Goal: Task Accomplishment & Management: Manage account settings

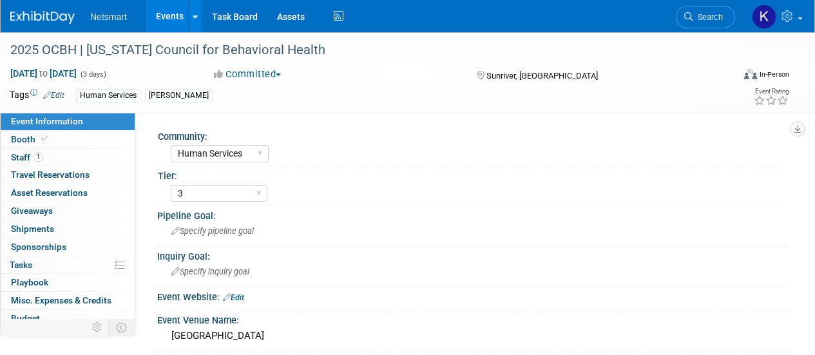
select select "Human Services"
select select "3"
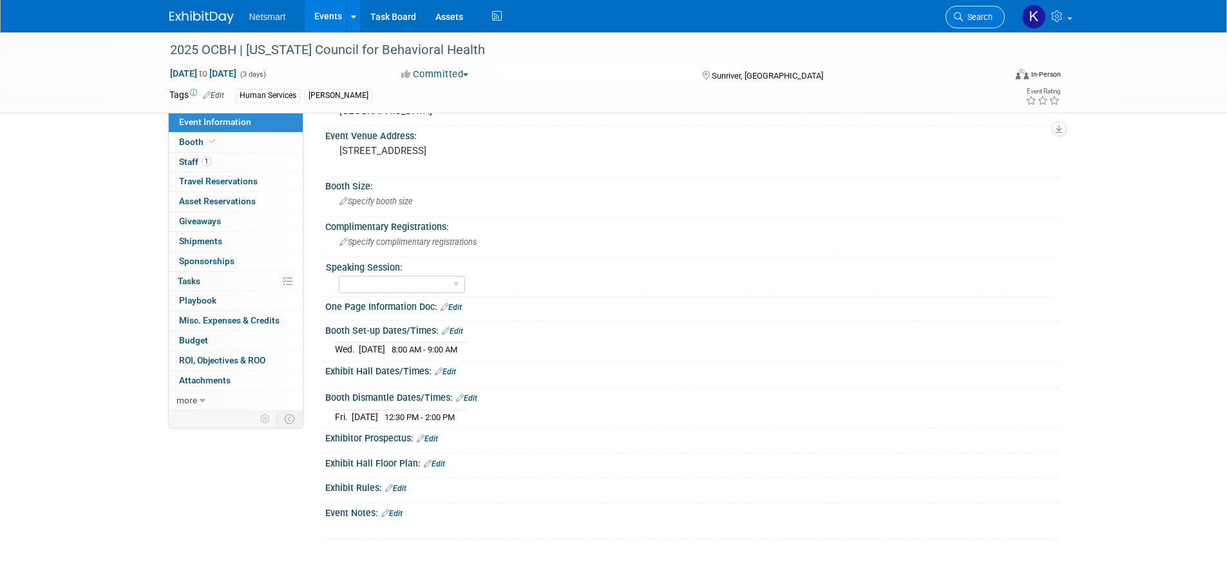
click at [814, 19] on span "Search" at bounding box center [978, 17] width 30 height 10
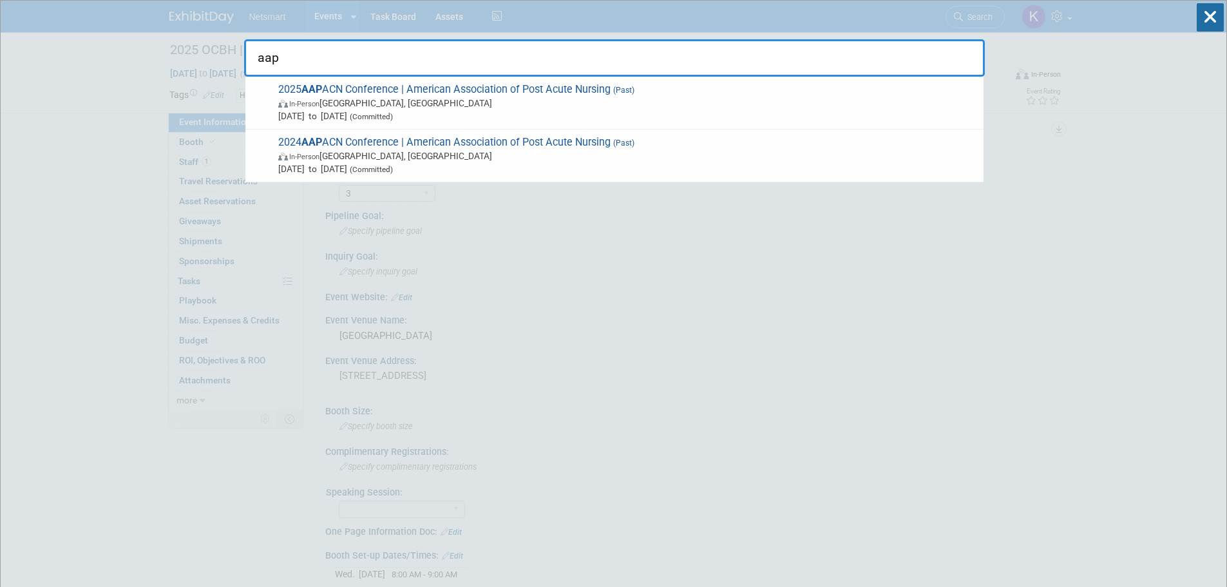
type input "aap"
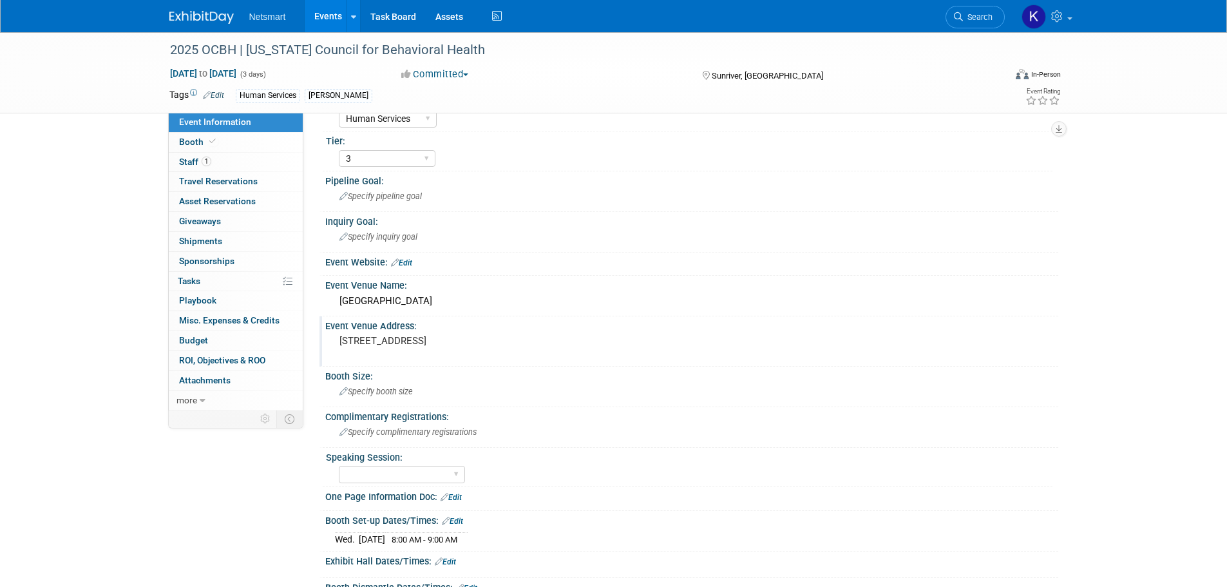
scroll to position [64, 0]
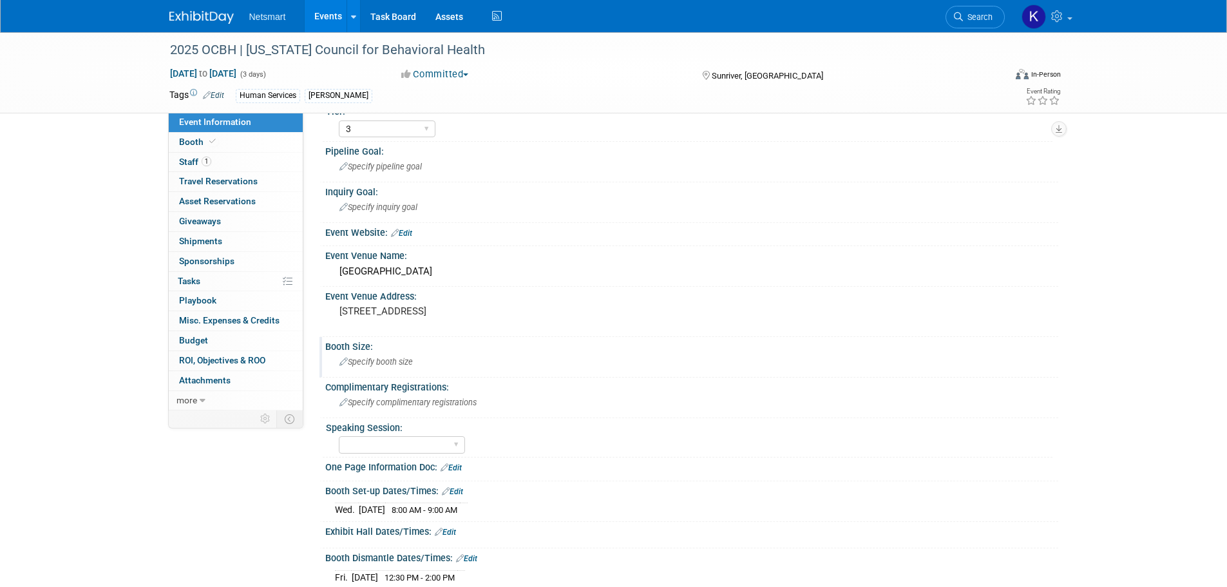
click at [369, 354] on span "Specify booth size" at bounding box center [375, 362] width 73 height 10
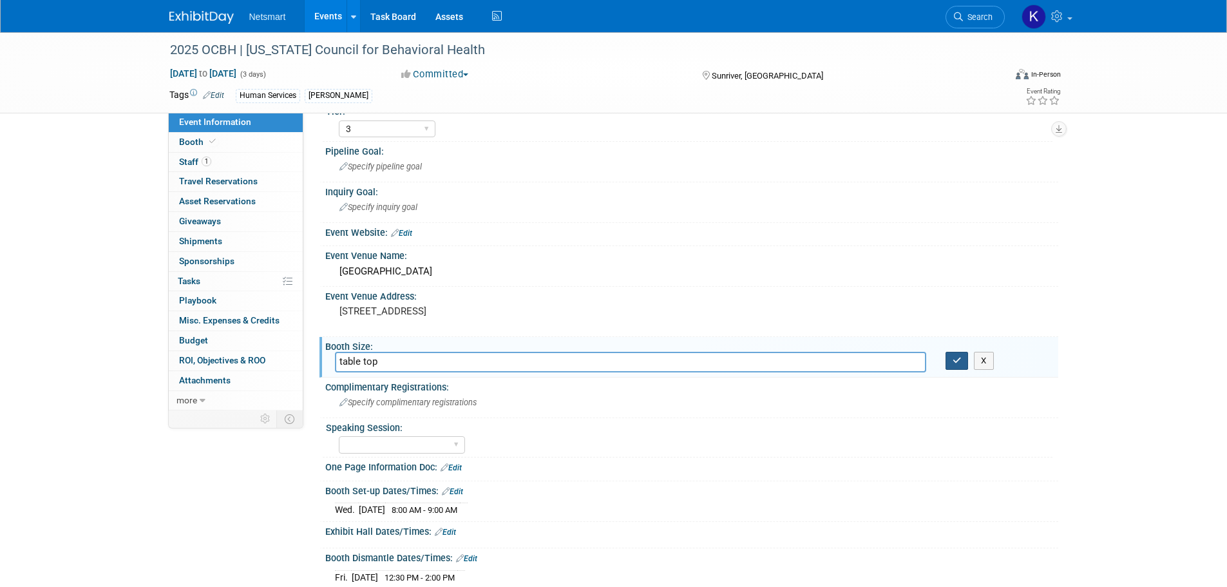
type input "table top"
click at [814, 354] on button "button" at bounding box center [957, 361] width 23 height 18
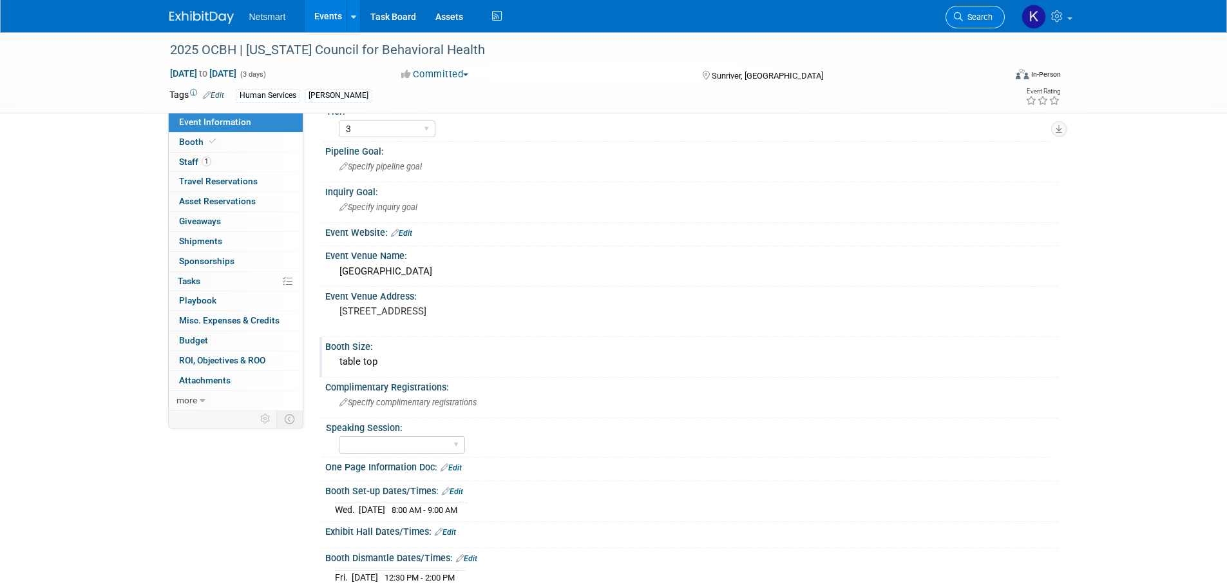
click at [814, 20] on span "Search" at bounding box center [978, 17] width 30 height 10
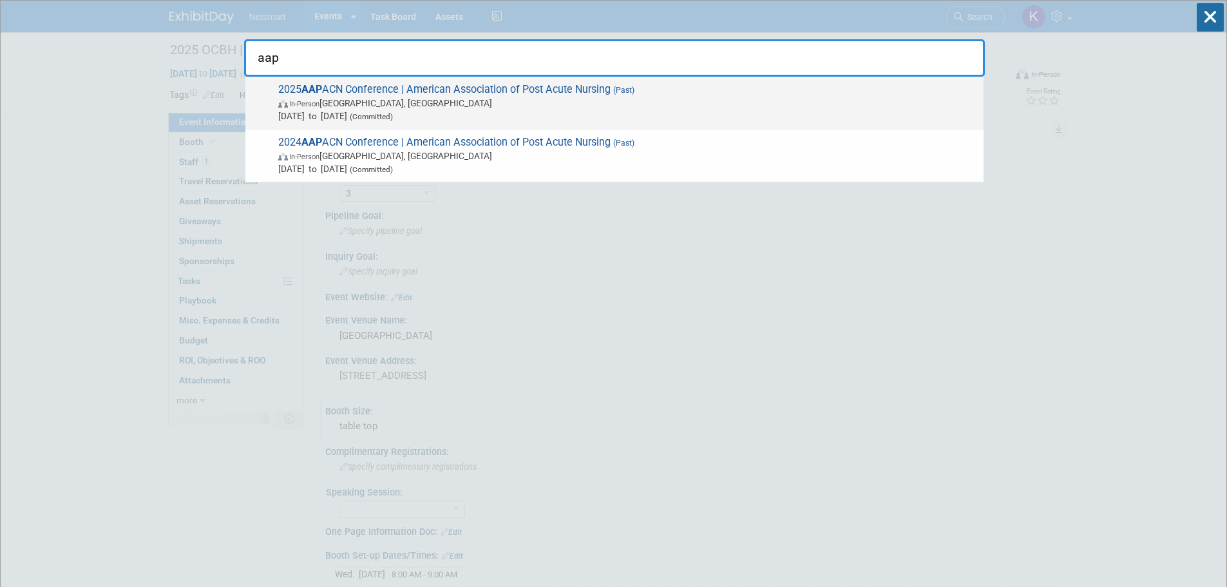
type input "aap"
click at [388, 97] on span "In-Person [GEOGRAPHIC_DATA], [GEOGRAPHIC_DATA]" at bounding box center [627, 103] width 699 height 13
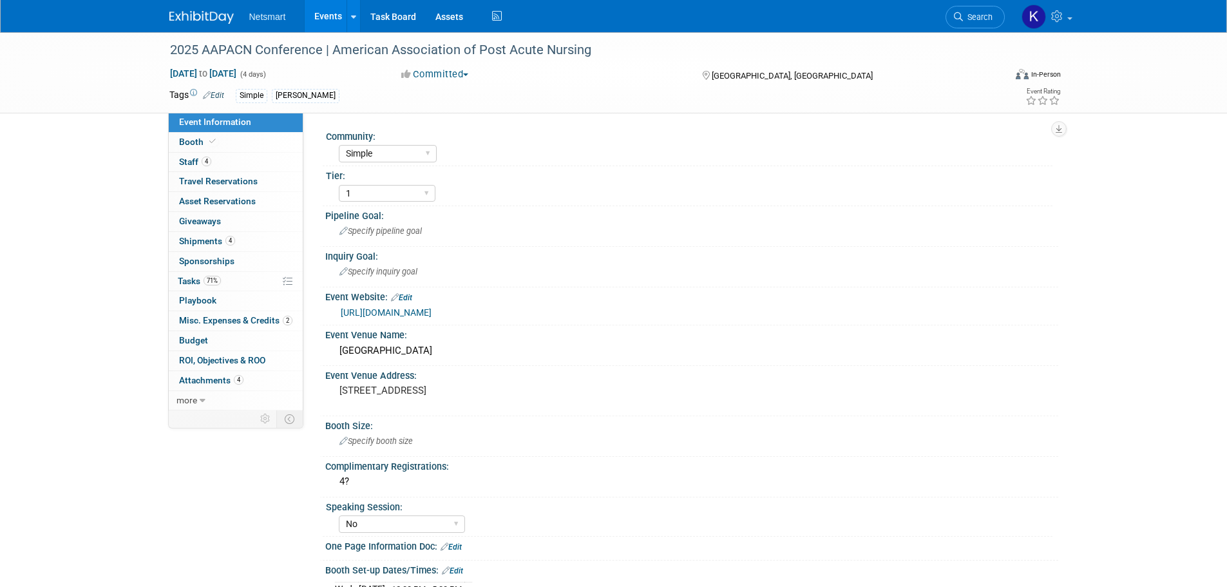
select select "Simple"
select select "1"
select select "No"
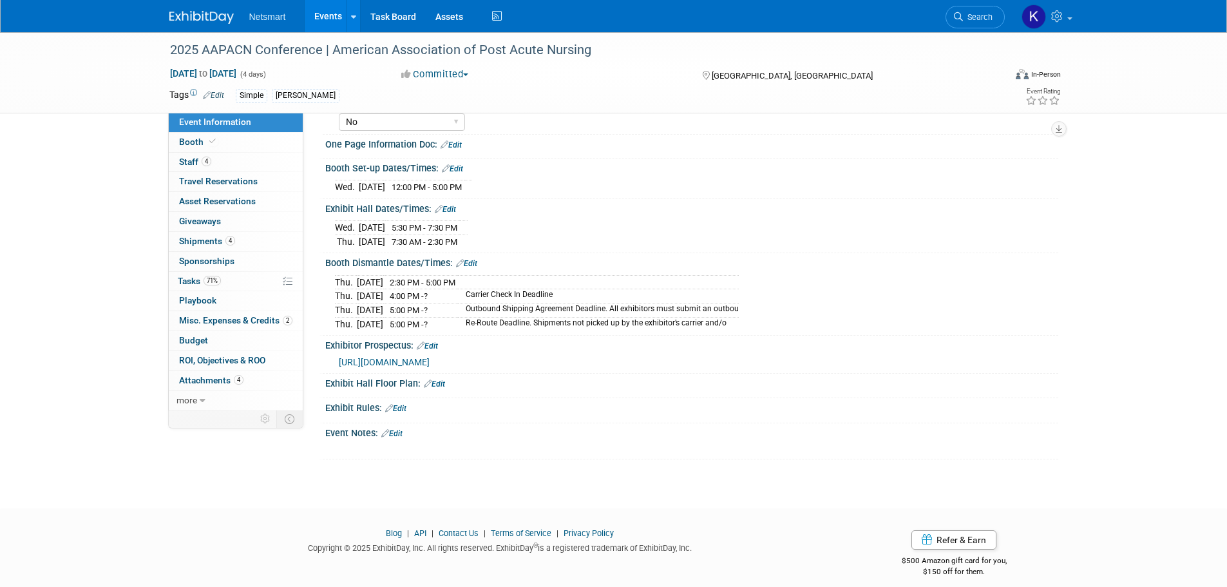
scroll to position [411, 0]
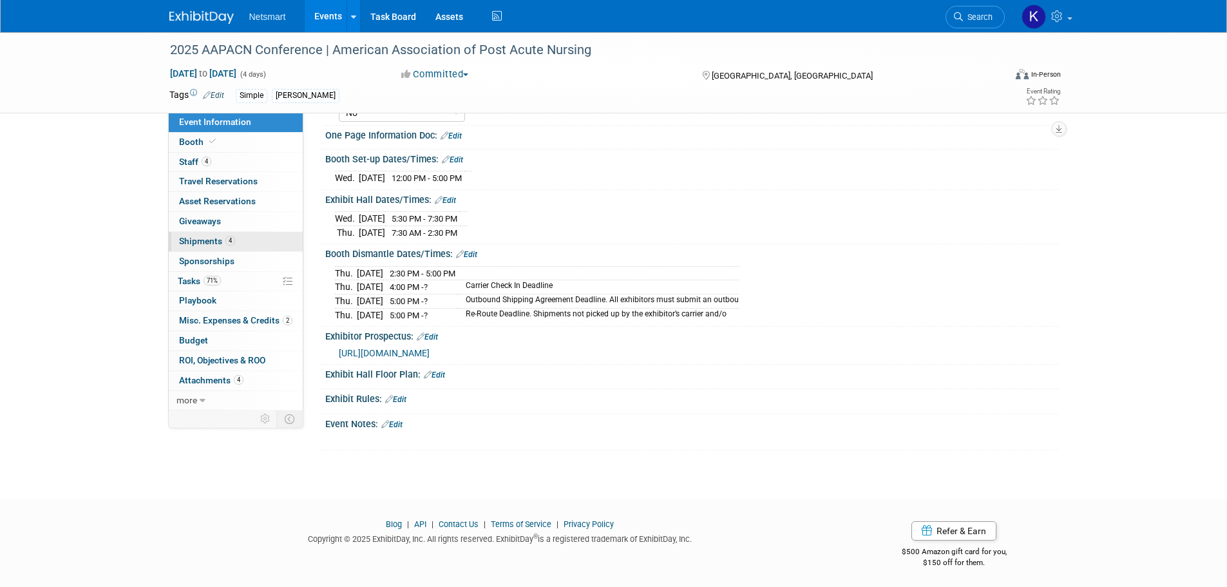
click at [242, 238] on link "4 Shipments 4" at bounding box center [236, 241] width 134 height 19
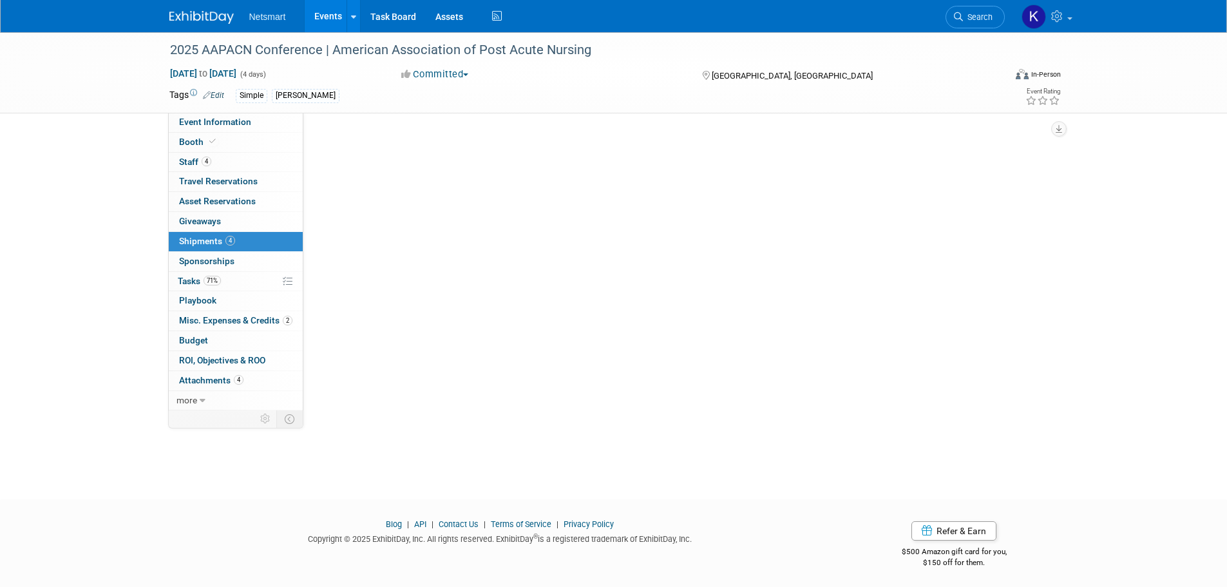
scroll to position [0, 0]
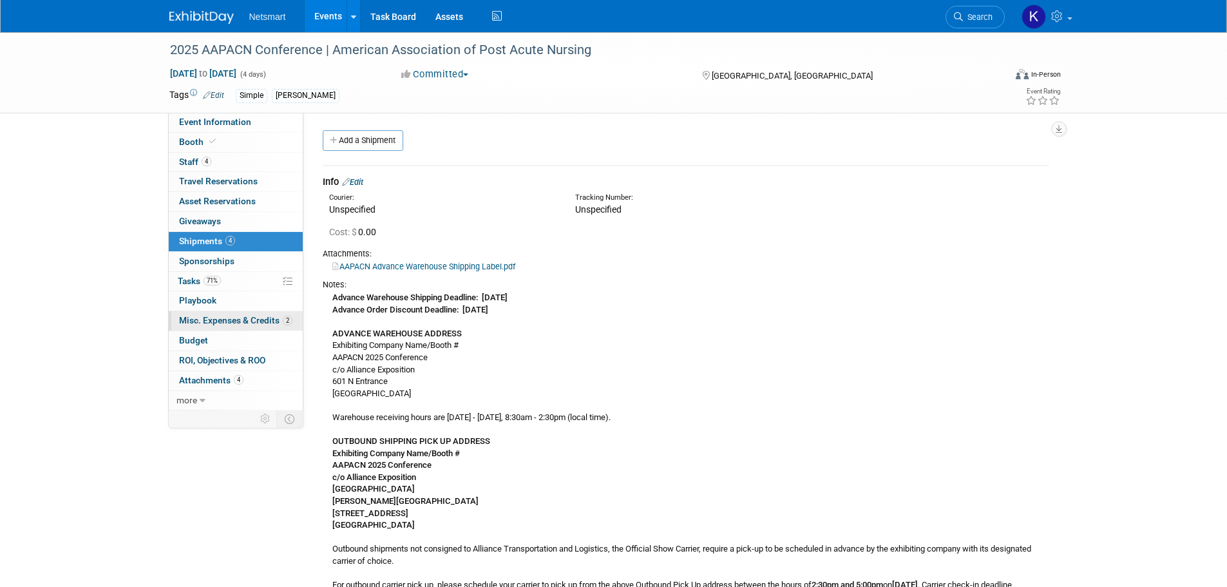
click at [255, 318] on span "Misc. Expenses & Credits 2" at bounding box center [235, 320] width 113 height 10
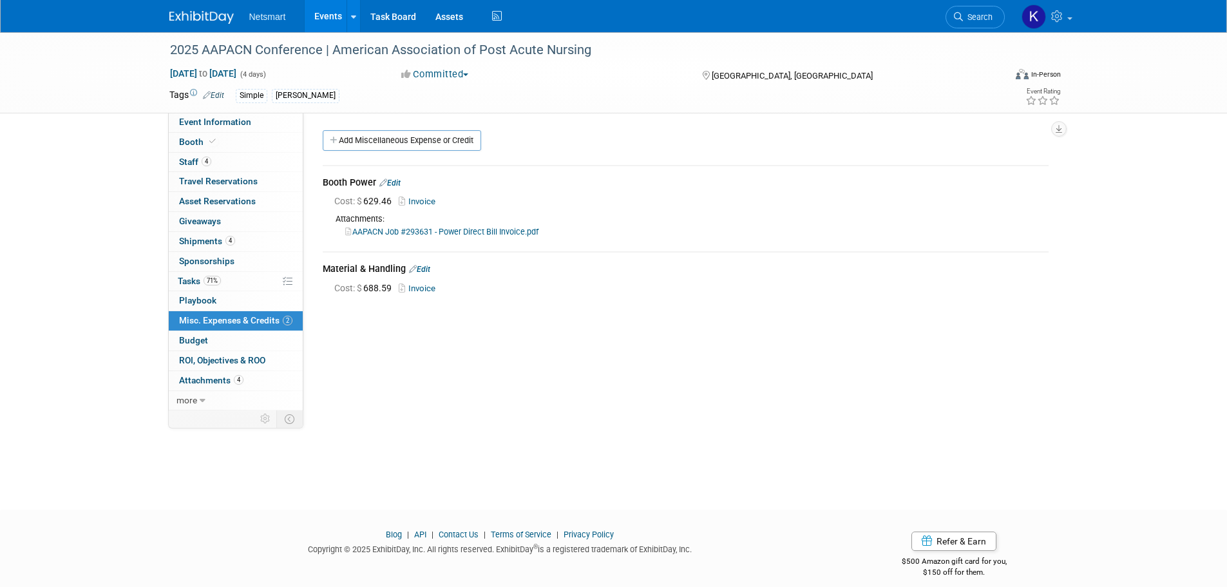
click at [372, 374] on div "Community: Human Services Post Acute Public Sector CareDimensions Specialty Pra…" at bounding box center [680, 262] width 755 height 298
click at [192, 378] on span "Attachments 4" at bounding box center [211, 380] width 64 height 10
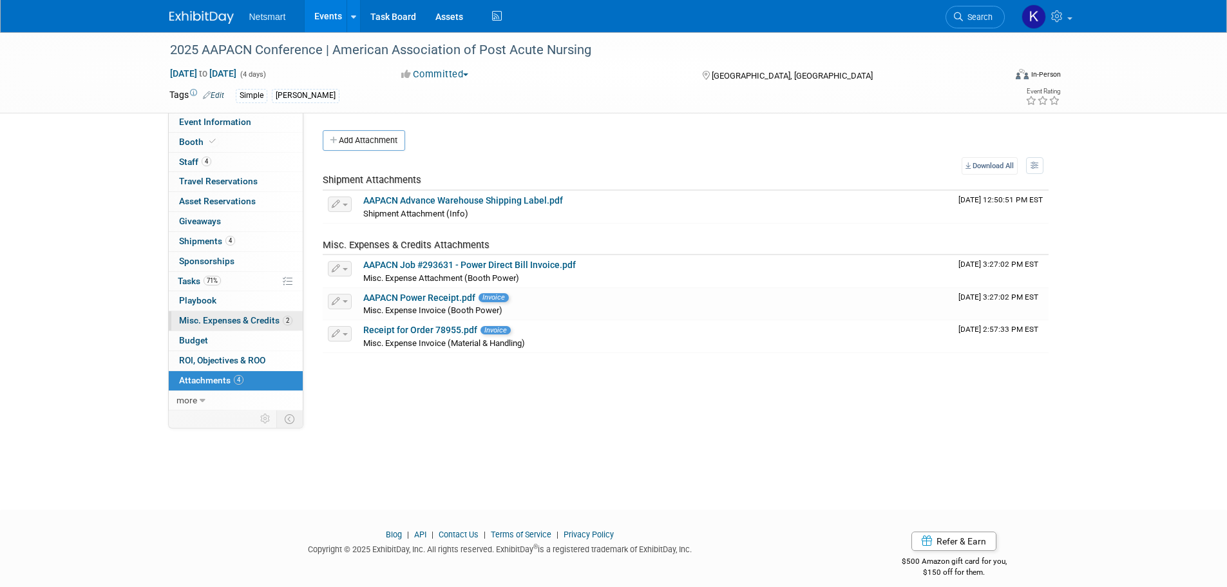
click at [207, 321] on span "Misc. Expenses & Credits 2" at bounding box center [235, 320] width 113 height 10
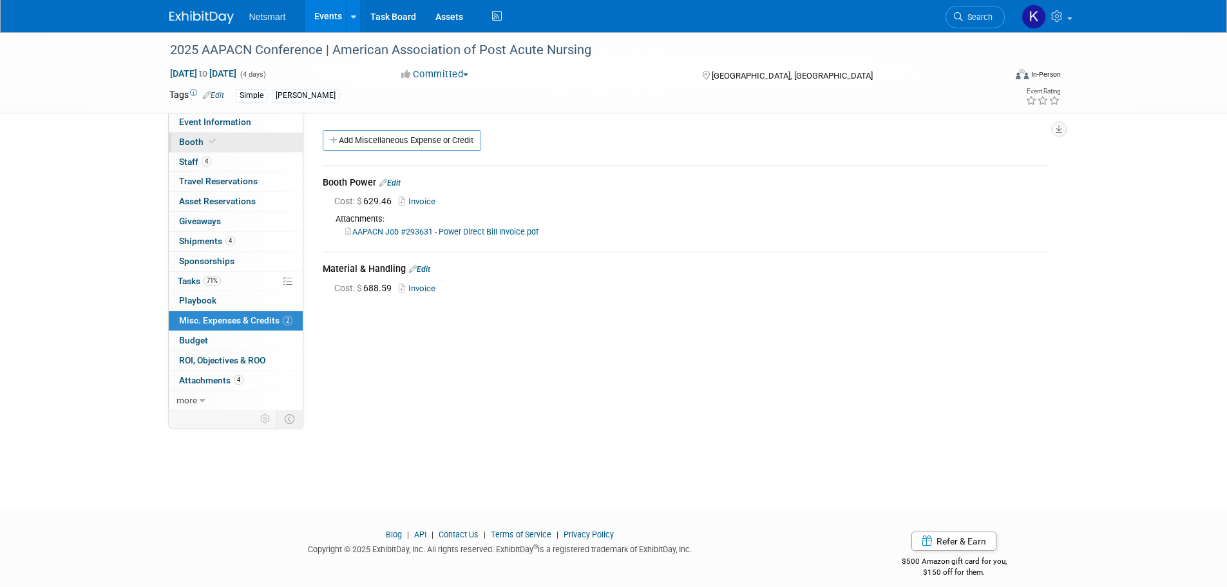
click at [242, 137] on link "Booth" at bounding box center [236, 142] width 134 height 19
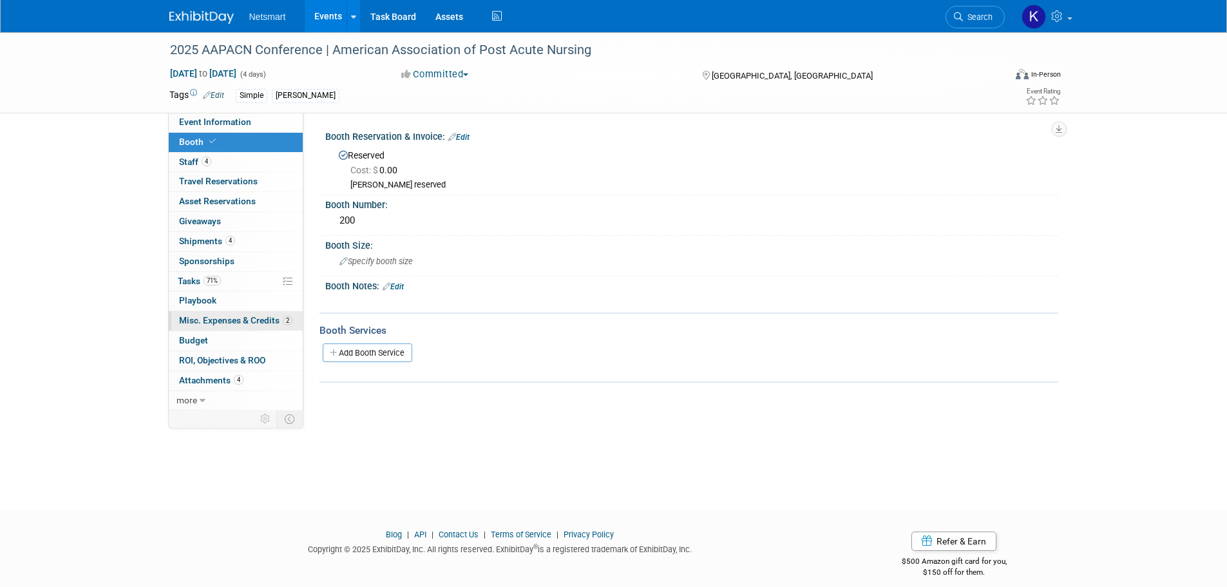
click at [221, 316] on span "Misc. Expenses & Credits 2" at bounding box center [235, 320] width 113 height 10
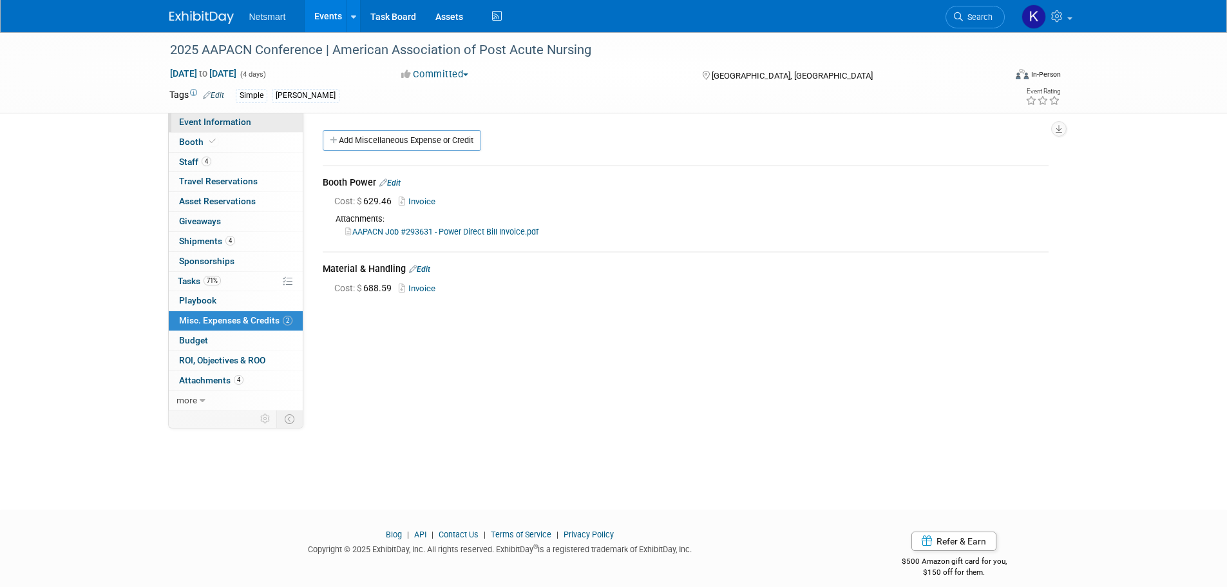
click at [224, 128] on link "Event Information" at bounding box center [236, 122] width 134 height 19
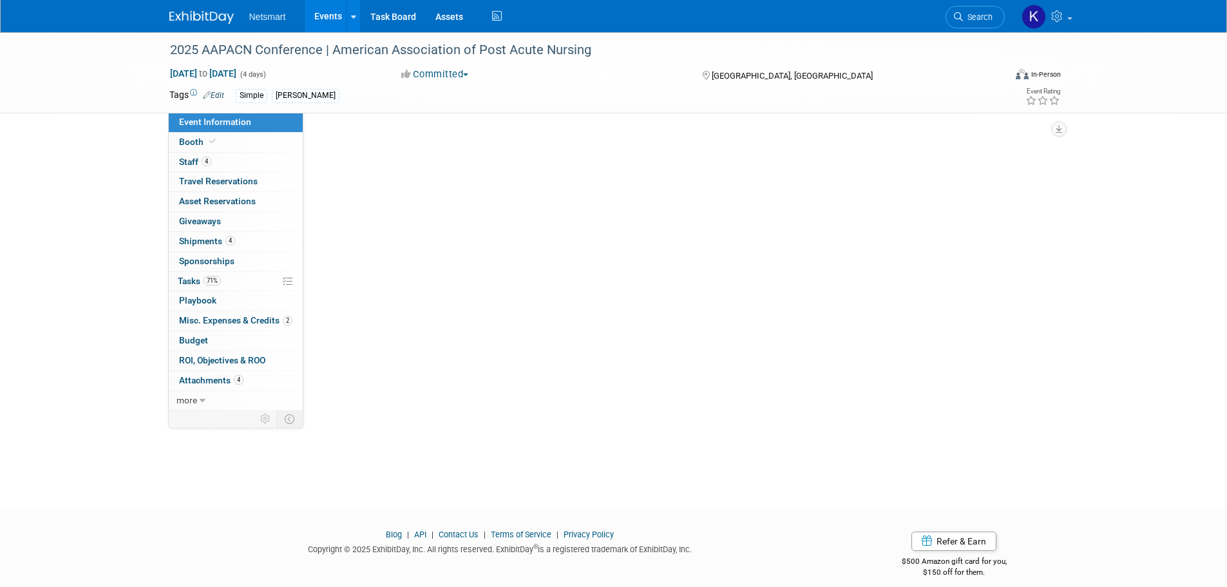
select select "Simple"
select select "1"
select select "No"
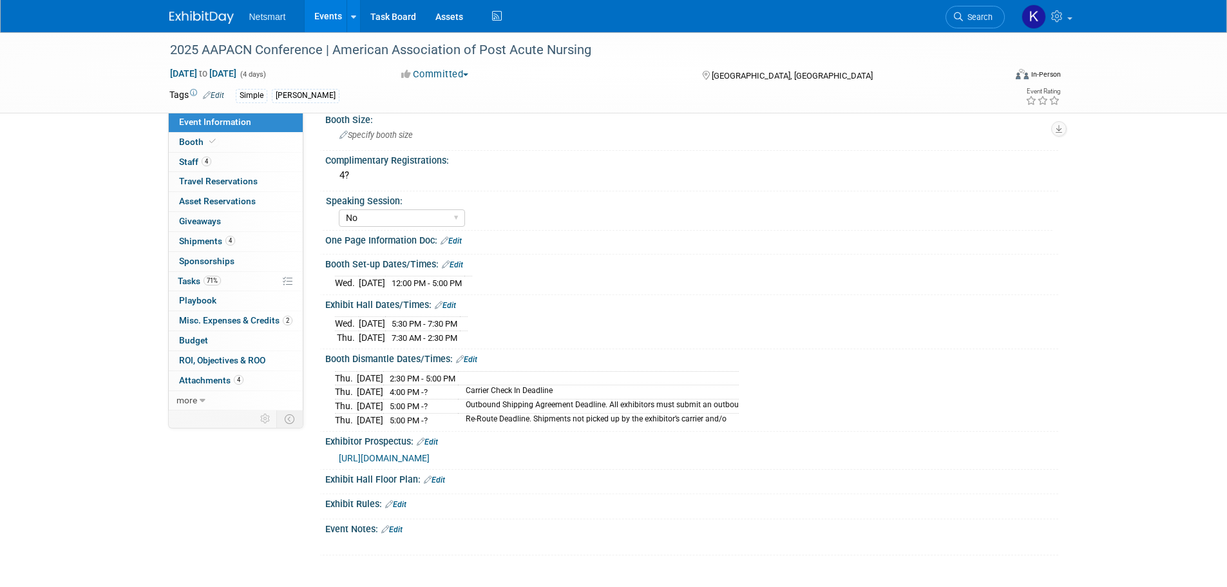
scroll to position [387, 0]
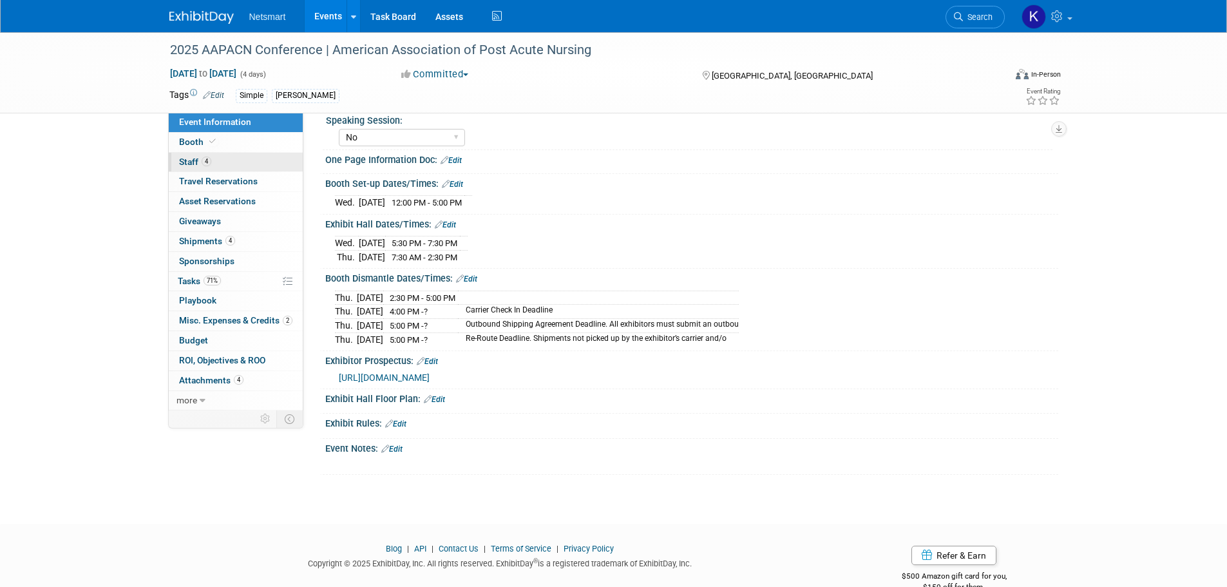
click at [225, 167] on link "4 Staff 4" at bounding box center [236, 162] width 134 height 19
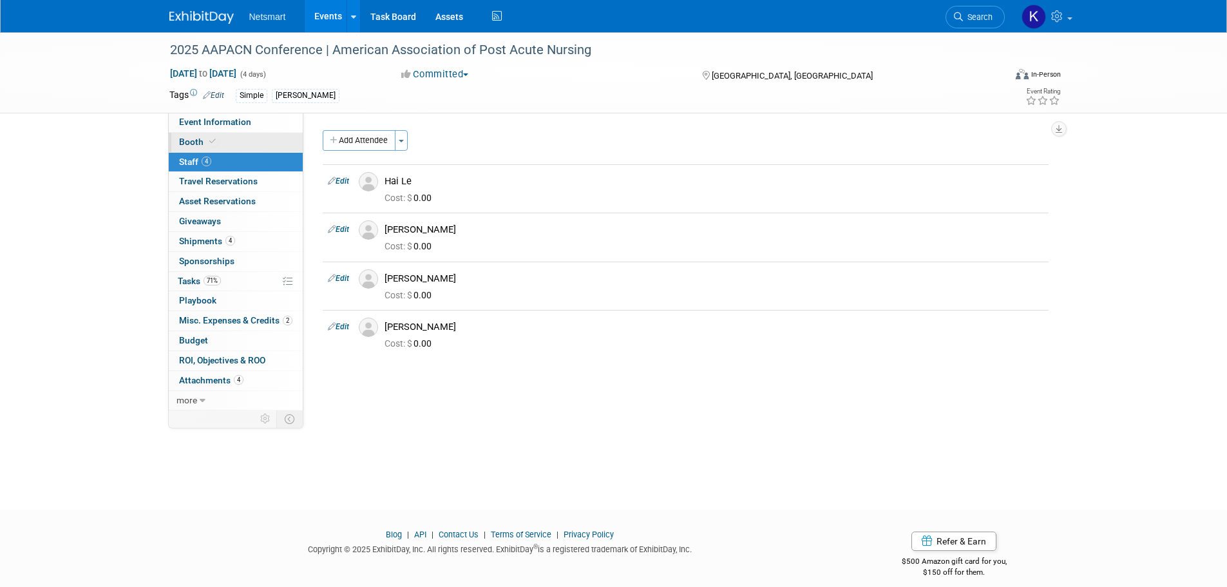
click at [226, 141] on link "Booth" at bounding box center [236, 142] width 134 height 19
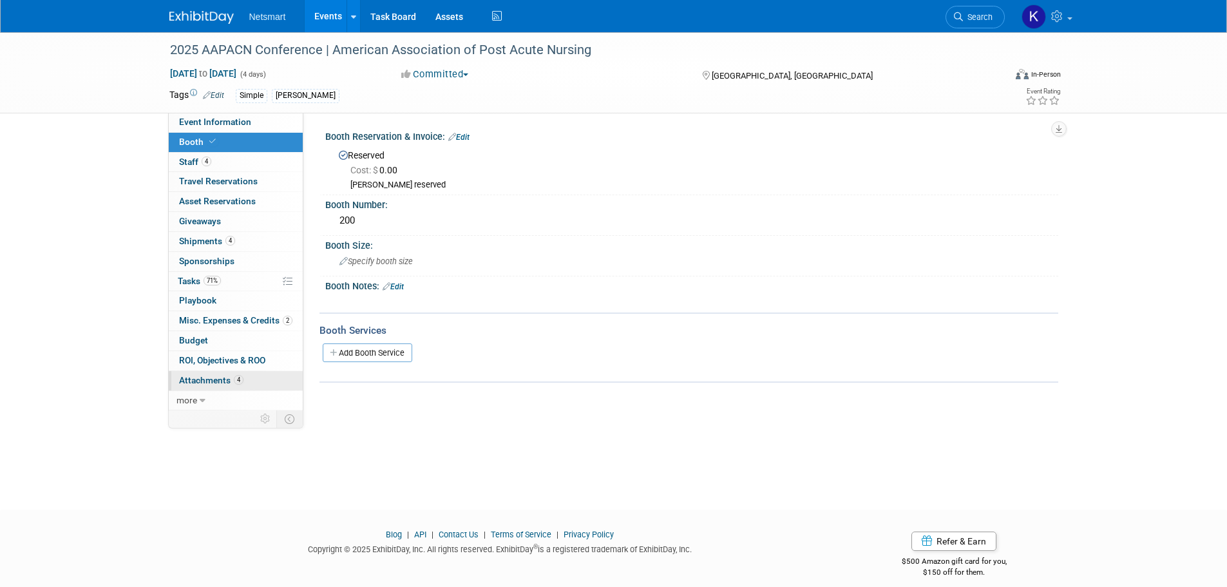
click at [266, 382] on link "4 Attachments 4" at bounding box center [236, 380] width 134 height 19
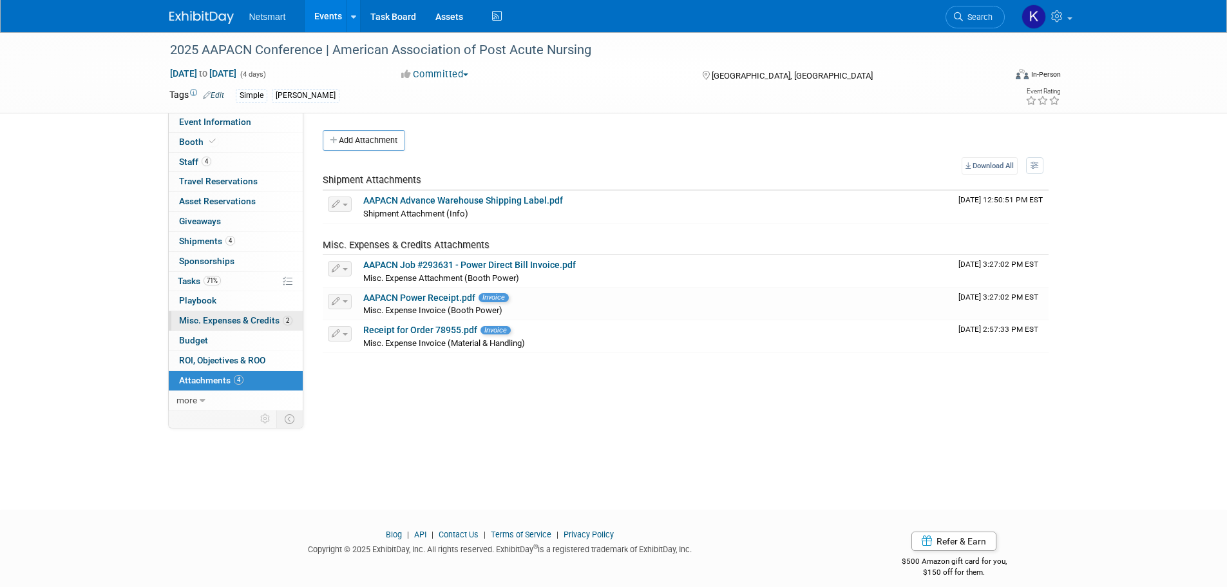
click at [222, 323] on span "Misc. Expenses & Credits 2" at bounding box center [235, 320] width 113 height 10
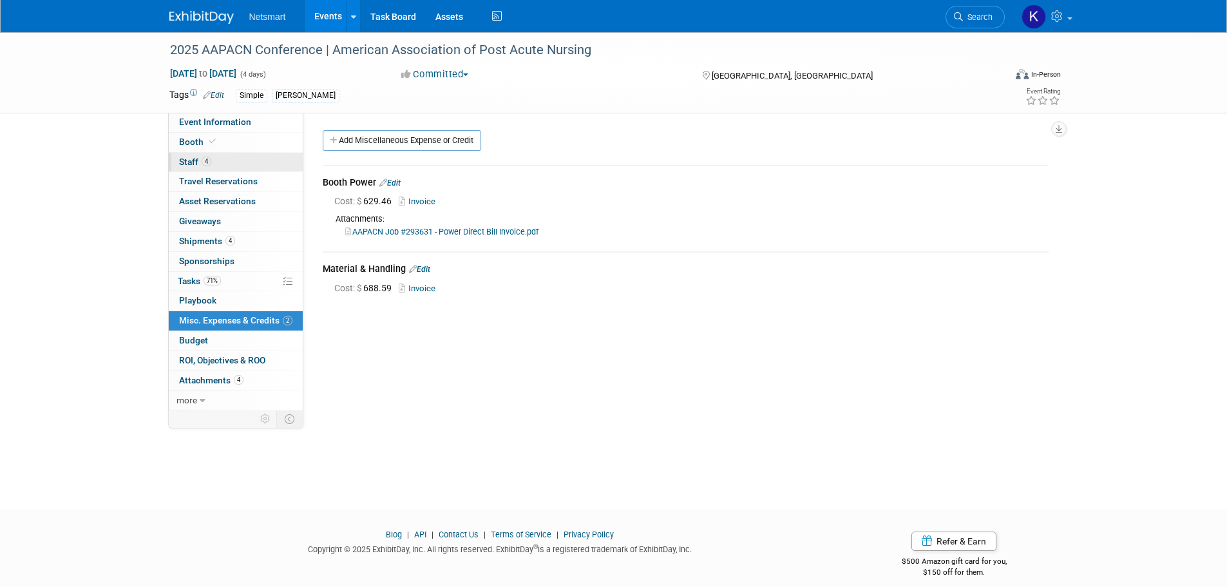
click at [233, 157] on link "4 Staff 4" at bounding box center [236, 162] width 134 height 19
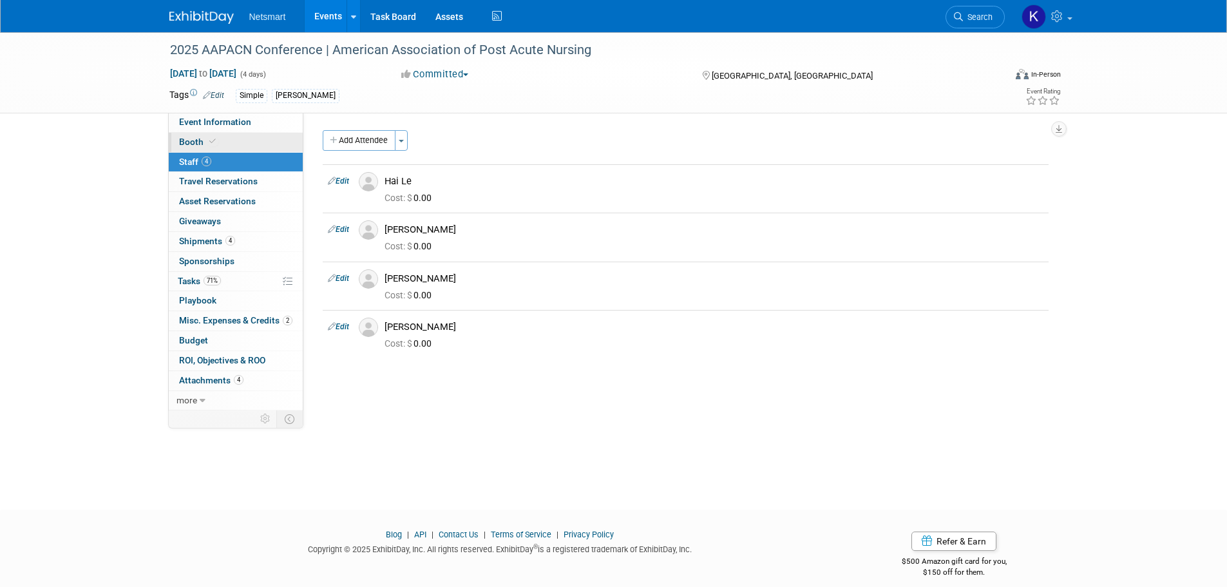
click at [234, 138] on link "Booth" at bounding box center [236, 142] width 134 height 19
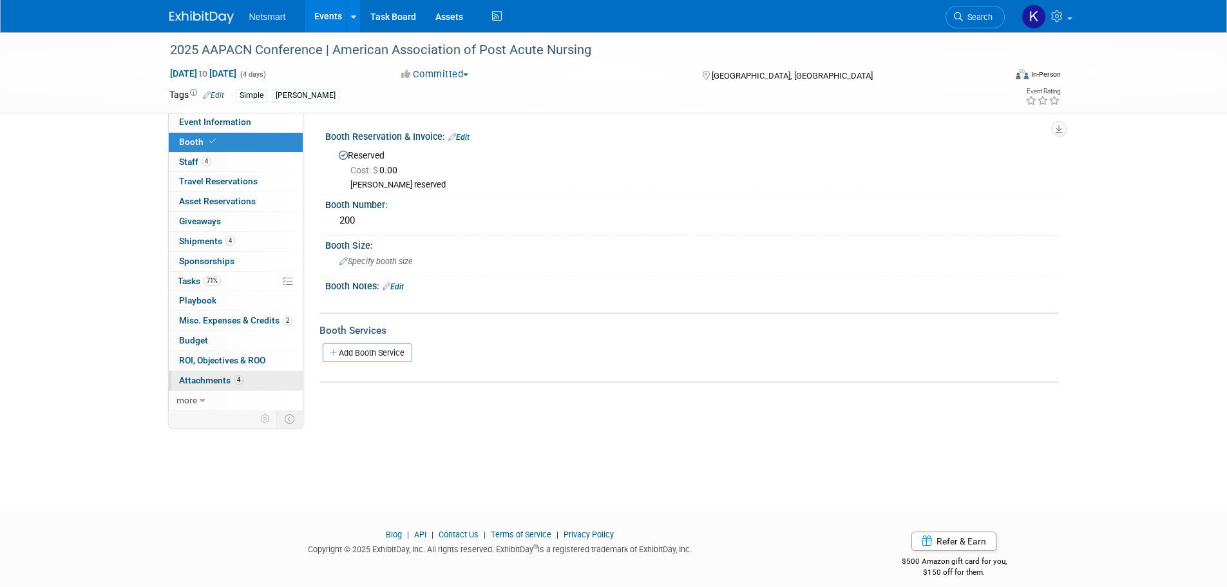
click at [243, 375] on link "4 Attachments 4" at bounding box center [236, 380] width 134 height 19
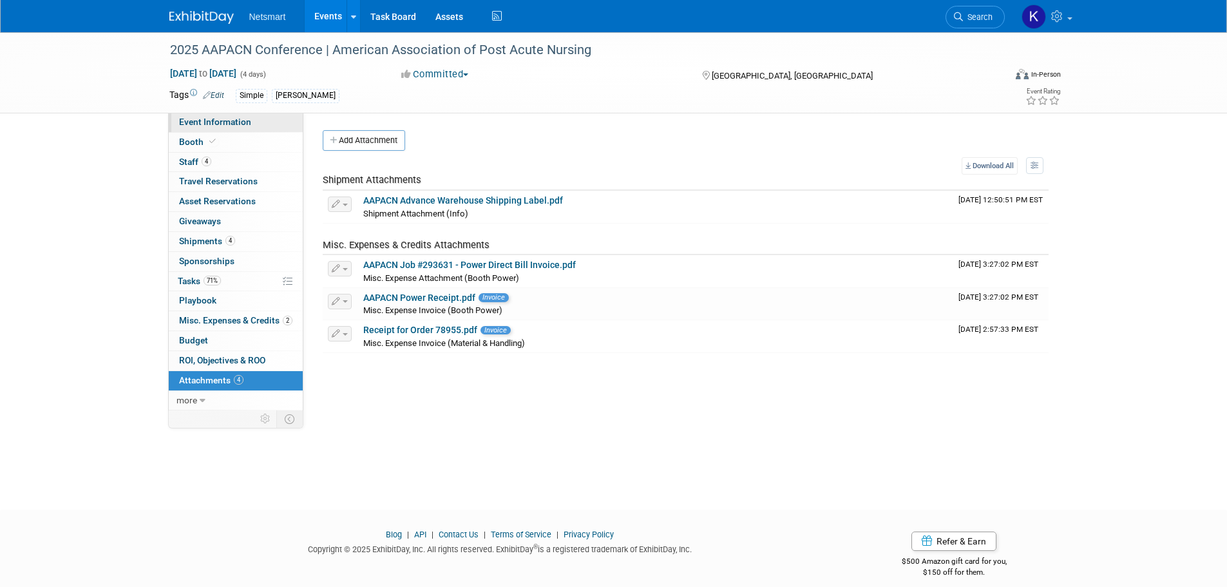
click at [231, 128] on link "Event Information" at bounding box center [236, 122] width 134 height 19
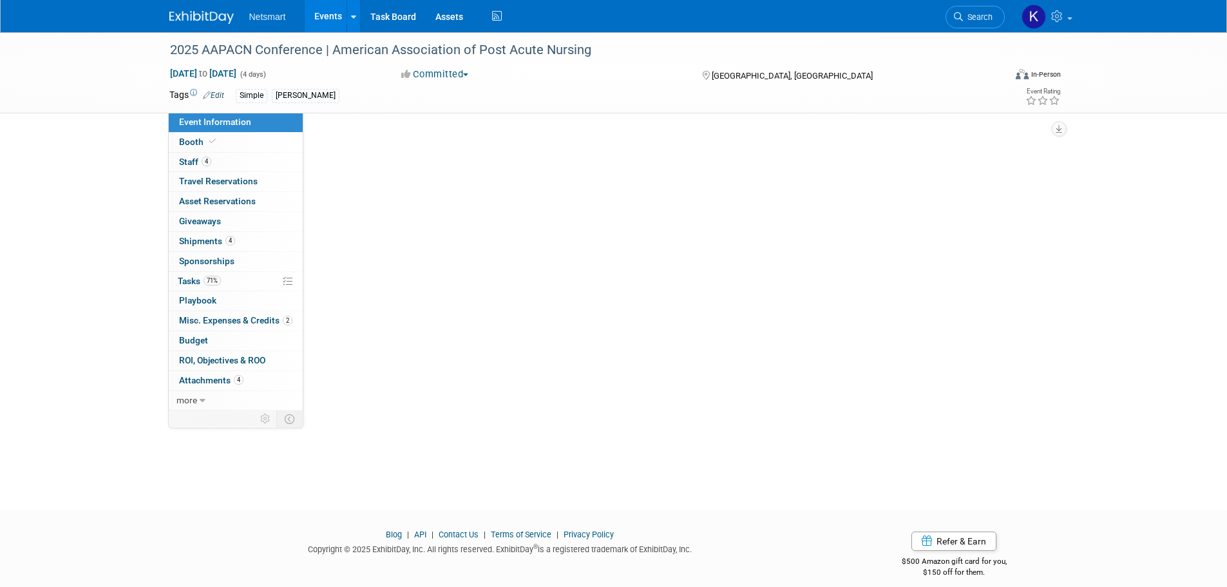
select select "Simple"
select select "1"
select select "No"
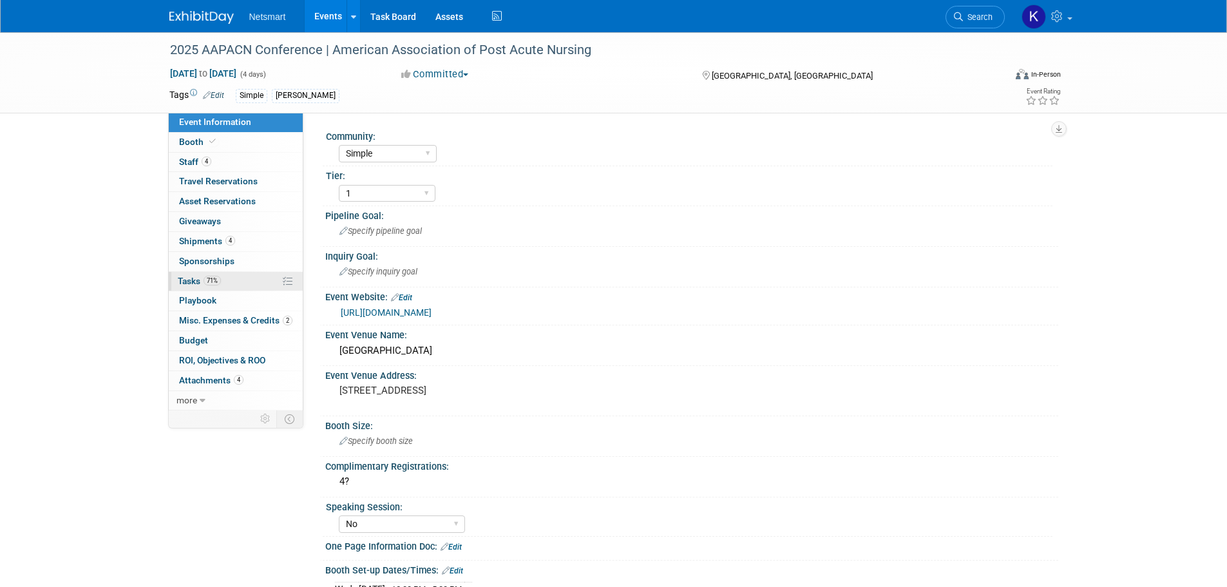
click at [242, 277] on link "71% Tasks 71%" at bounding box center [236, 281] width 134 height 19
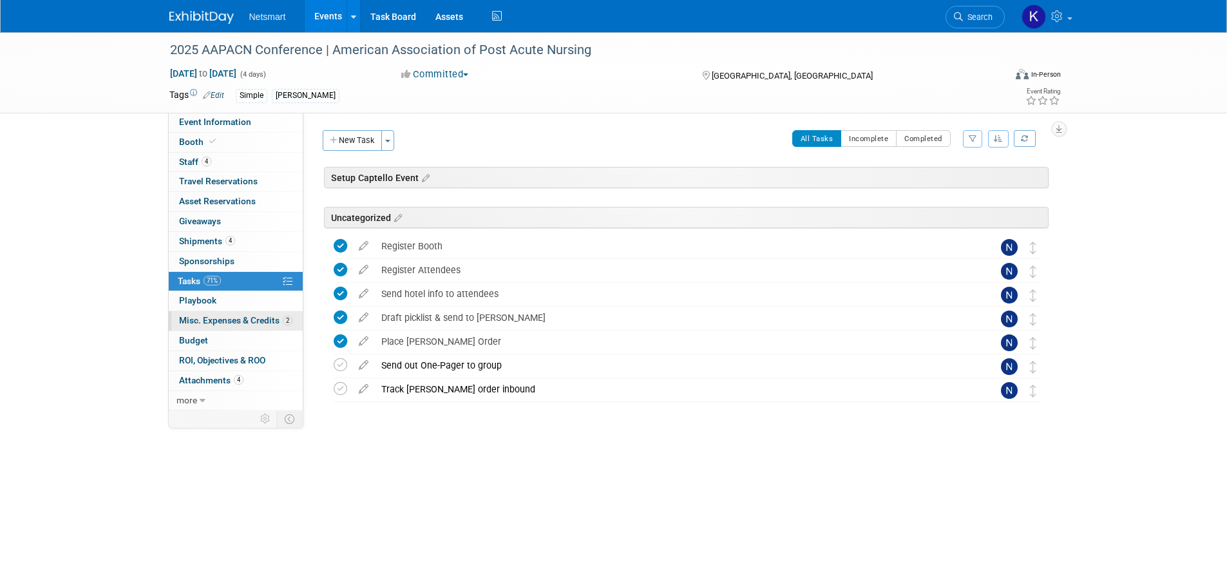
click at [262, 318] on span "Misc. Expenses & Credits 2" at bounding box center [235, 320] width 113 height 10
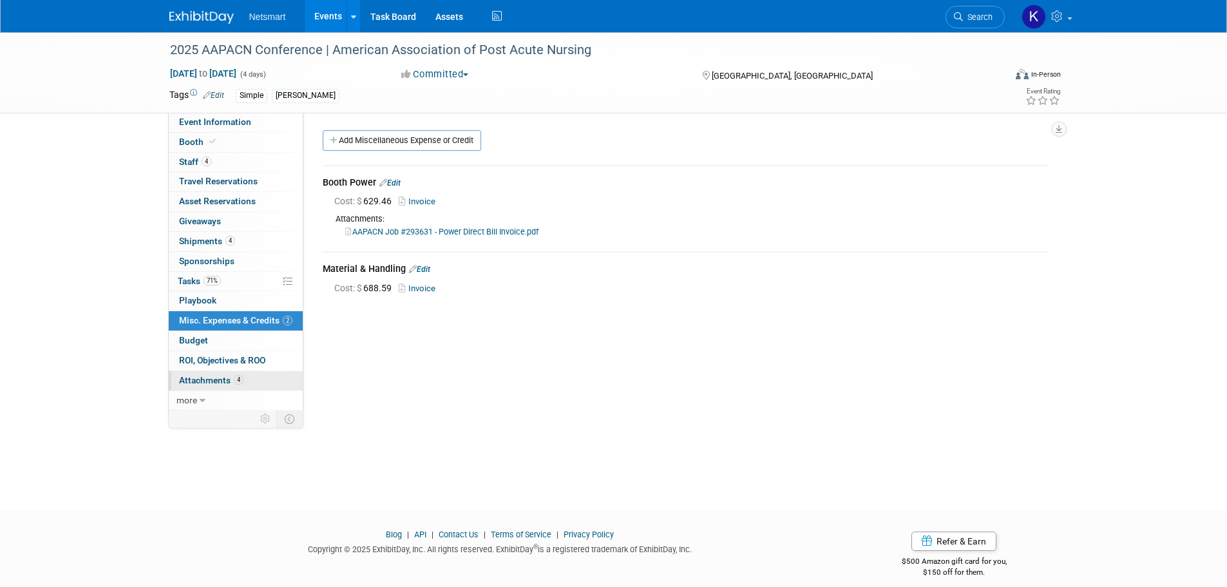
click at [253, 383] on link "4 Attachments 4" at bounding box center [236, 380] width 134 height 19
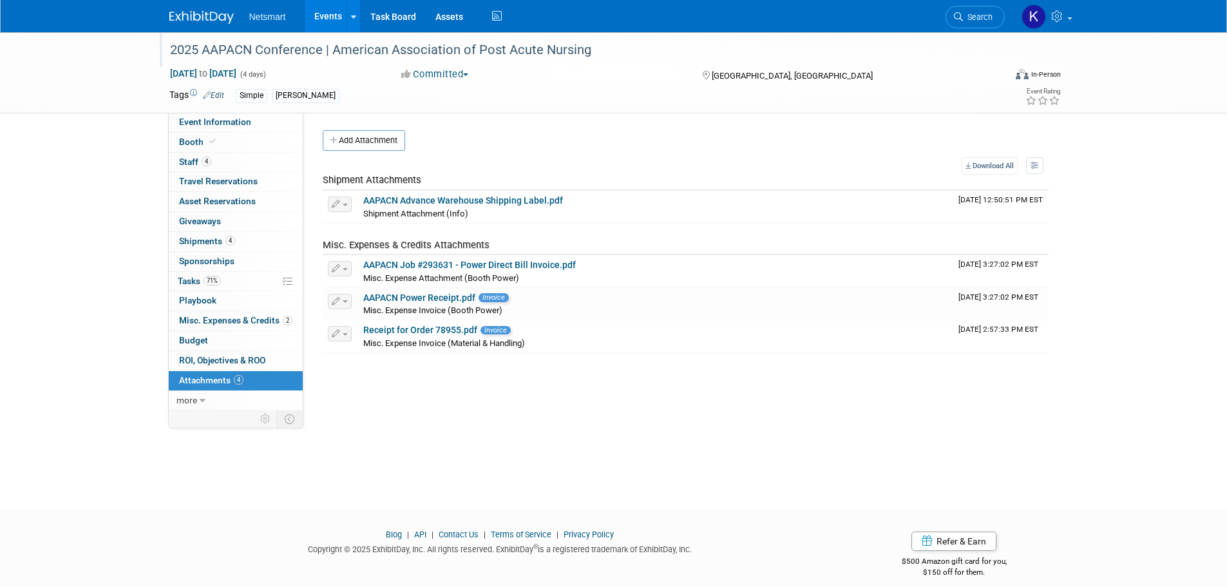
click at [977, 35] on div at bounding box center [581, 37] width 830 height 11
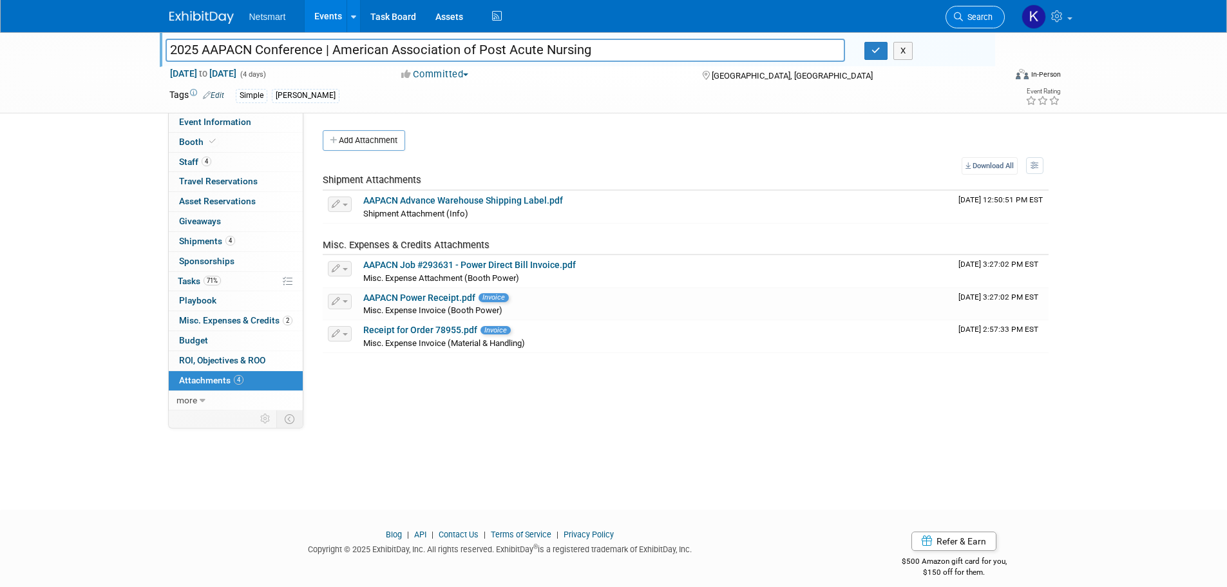
click at [974, 23] on link "Search" at bounding box center [975, 17] width 59 height 23
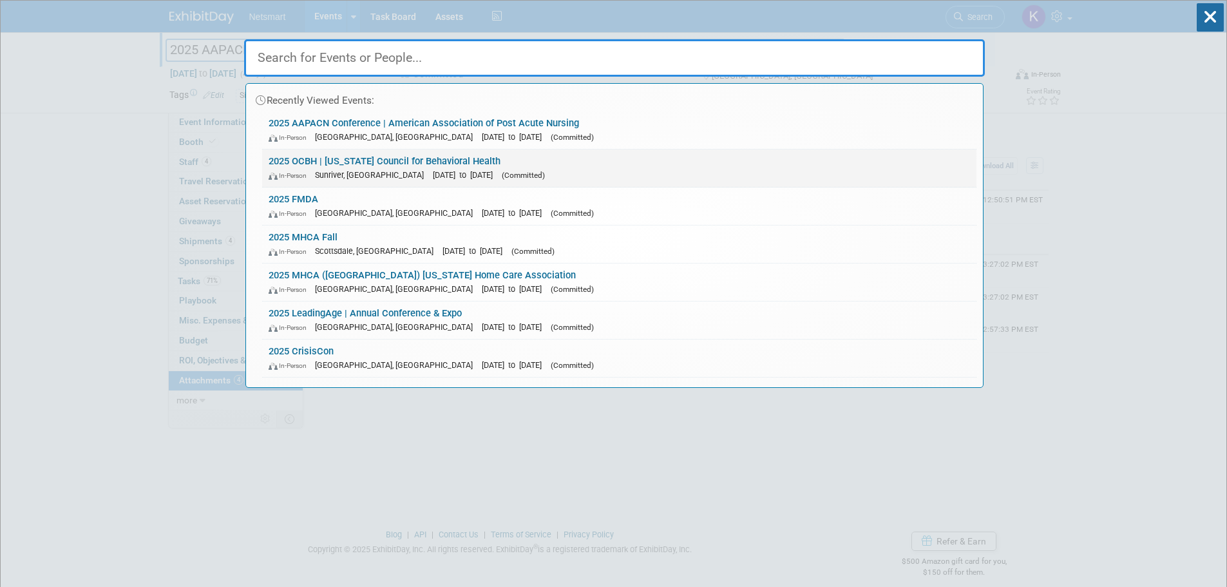
click at [433, 171] on span "[DATE] to [DATE]" at bounding box center [466, 175] width 66 height 10
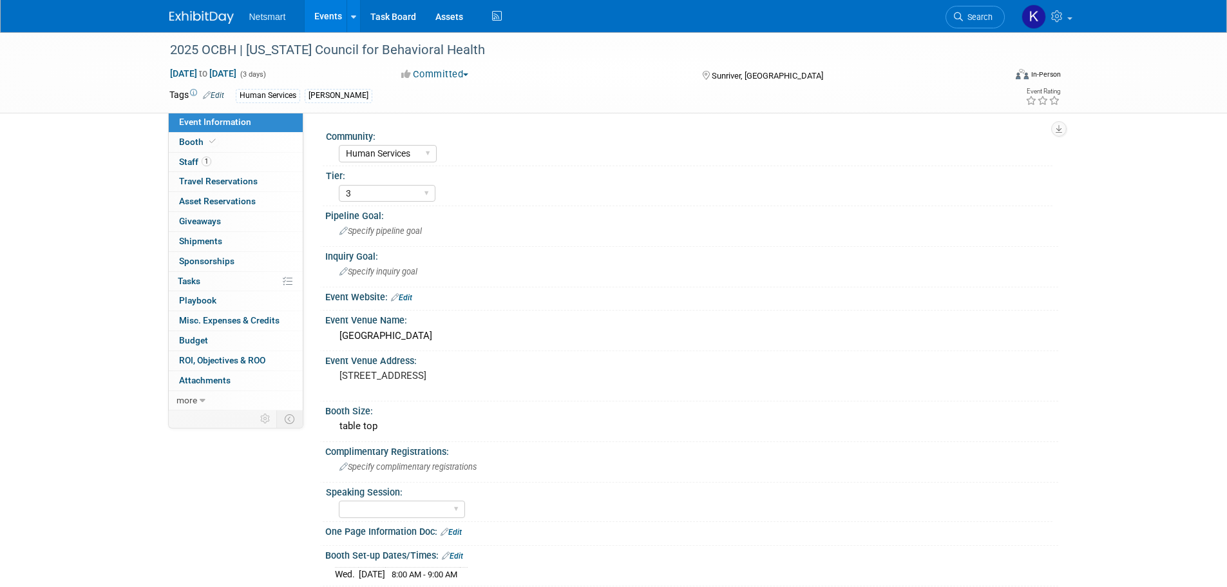
select select "Human Services"
select select "3"
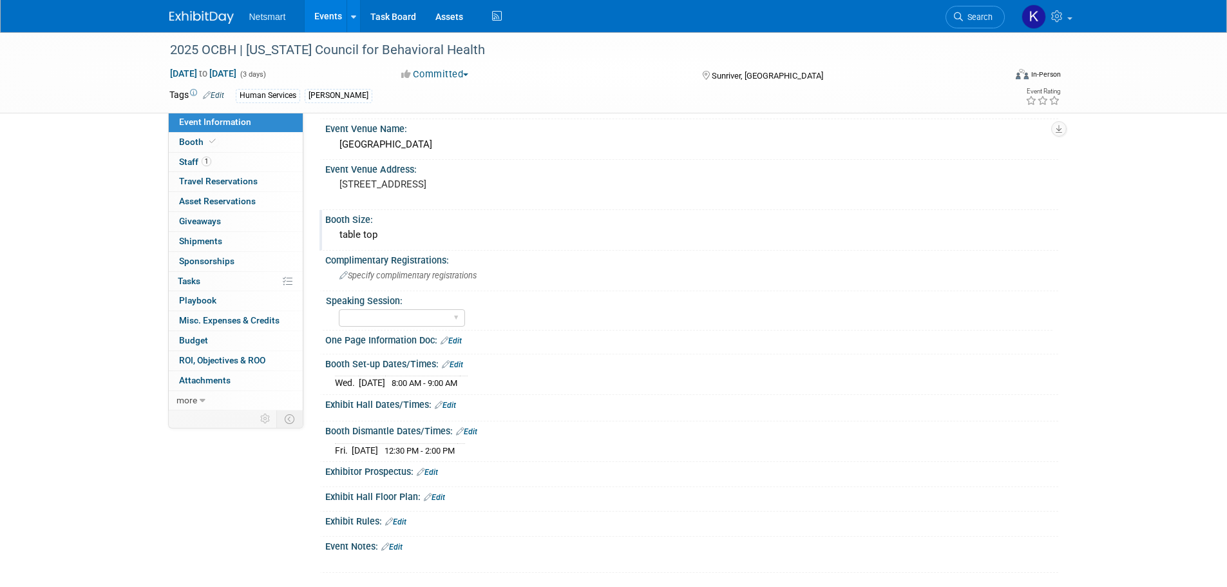
scroll to position [193, 0]
click at [445, 401] on link "Edit" at bounding box center [445, 403] width 21 height 9
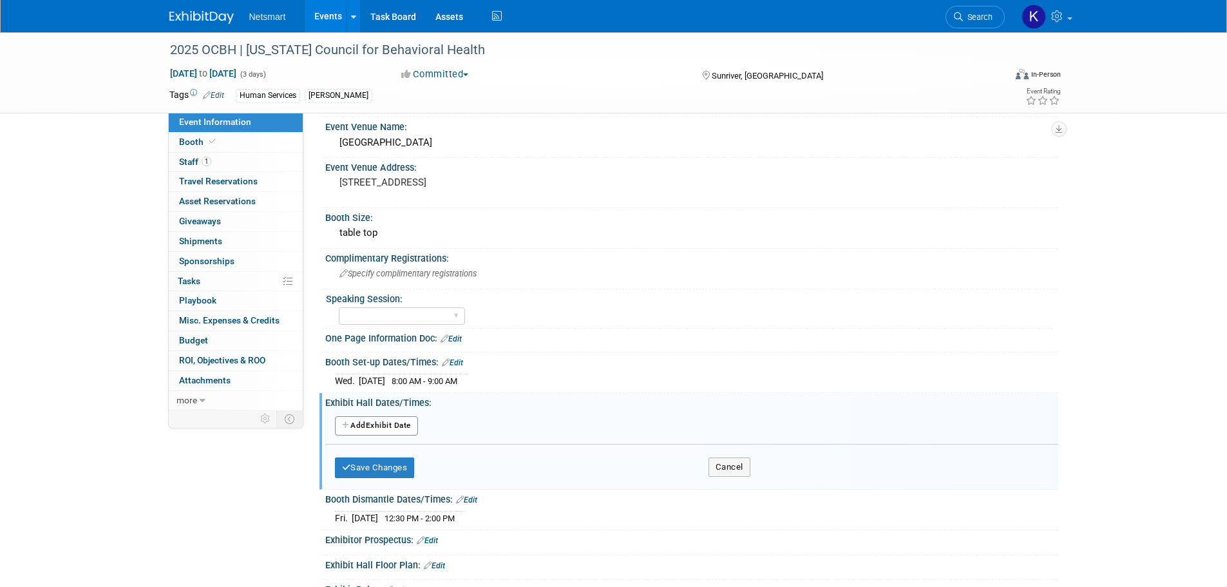
click at [401, 416] on button "Add Another Exhibit Date" at bounding box center [376, 425] width 83 height 19
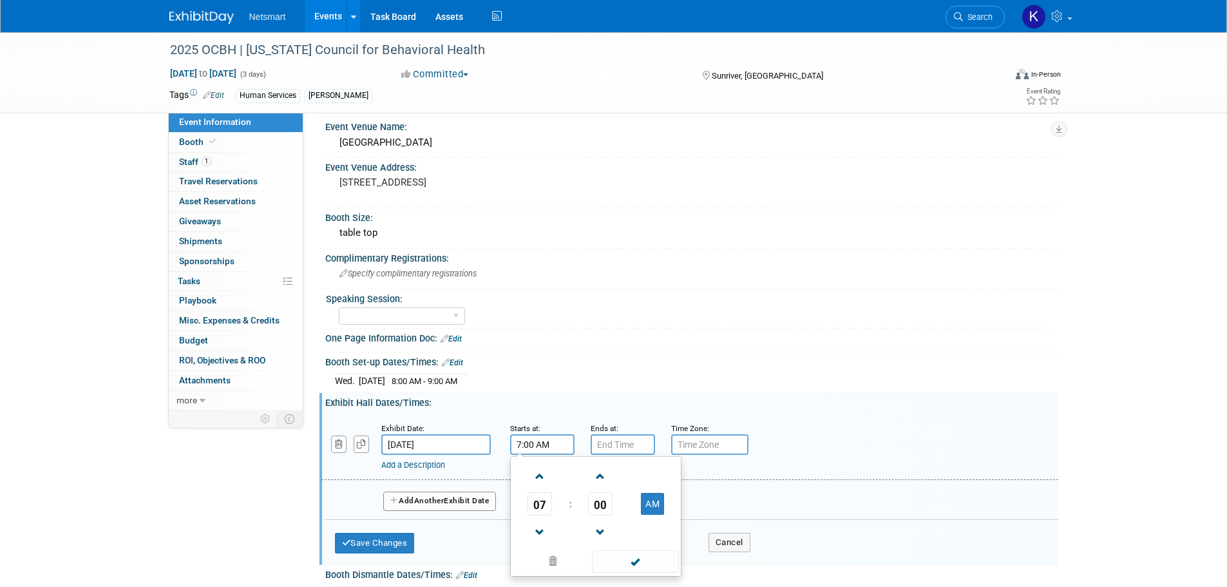
click at [546, 439] on input "7:00 AM" at bounding box center [542, 444] width 64 height 21
click at [542, 472] on span at bounding box center [540, 476] width 23 height 23
click at [613, 502] on td "00" at bounding box center [600, 503] width 53 height 23
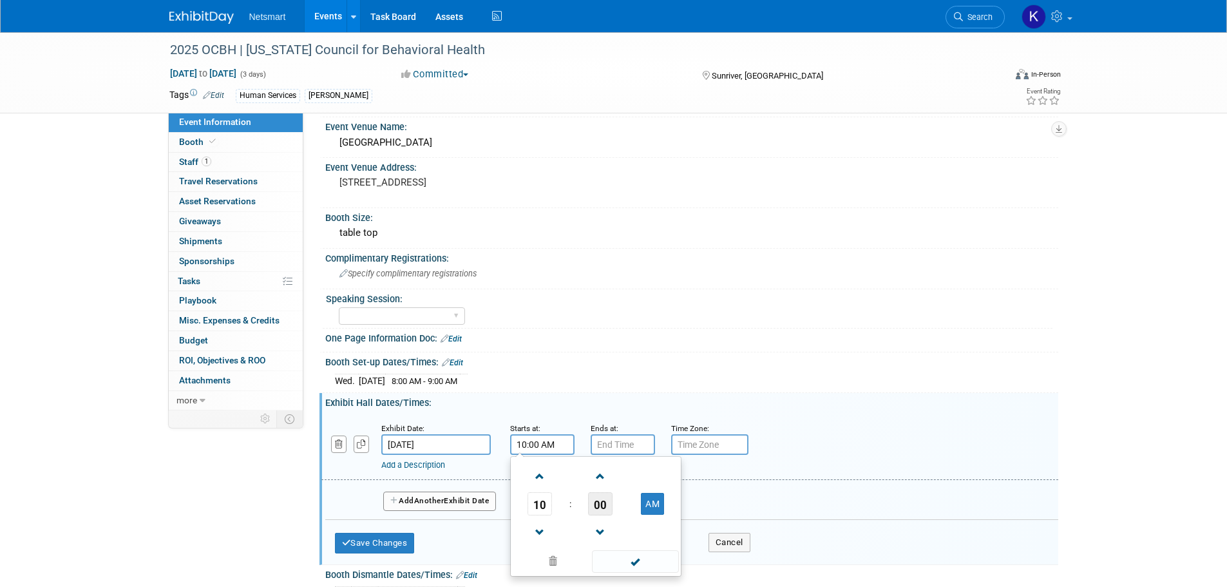
click at [604, 504] on span "00" at bounding box center [600, 503] width 24 height 23
click at [580, 535] on td "45" at bounding box center [575, 546] width 41 height 35
type input "10:45 AM"
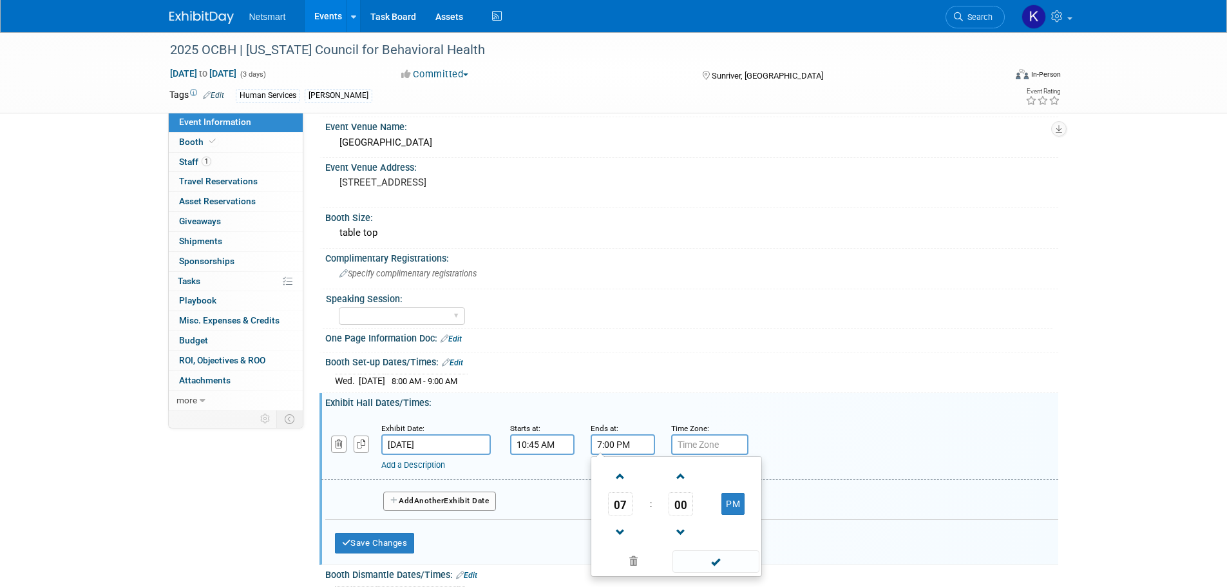
click at [605, 448] on input "7:00 PM" at bounding box center [623, 444] width 64 height 21
click at [636, 477] on td at bounding box center [620, 475] width 53 height 33
click at [631, 472] on span at bounding box center [620, 476] width 23 height 23
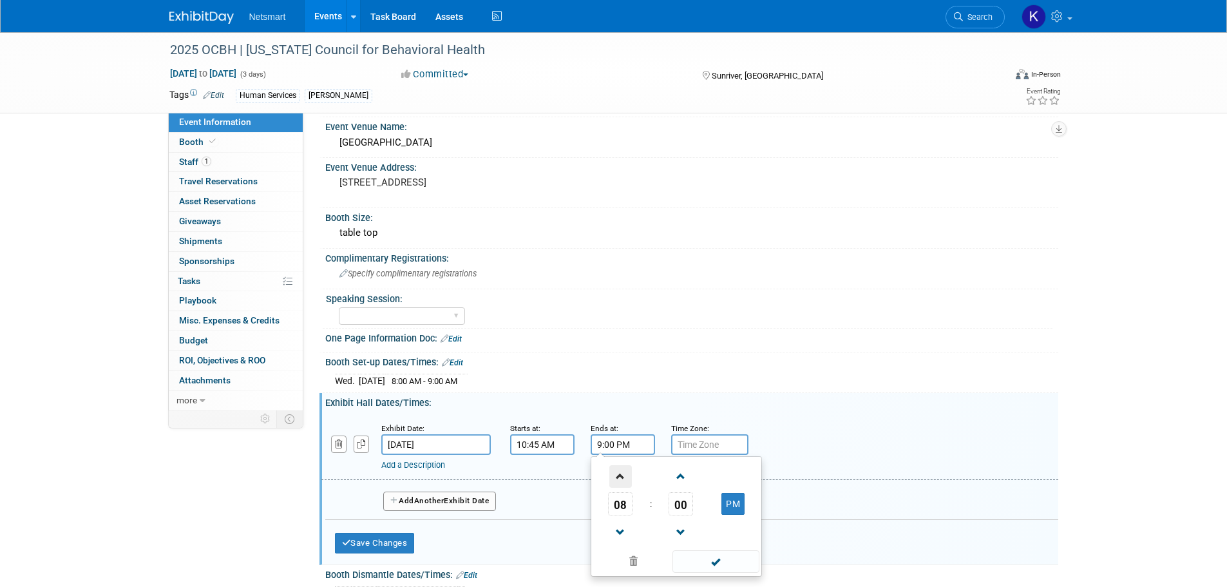
click at [631, 472] on span at bounding box center [620, 476] width 23 height 23
click at [676, 503] on span "00" at bounding box center [681, 503] width 24 height 23
click at [725, 481] on td "15" at bounding box center [738, 476] width 41 height 35
type input "11:15 PM"
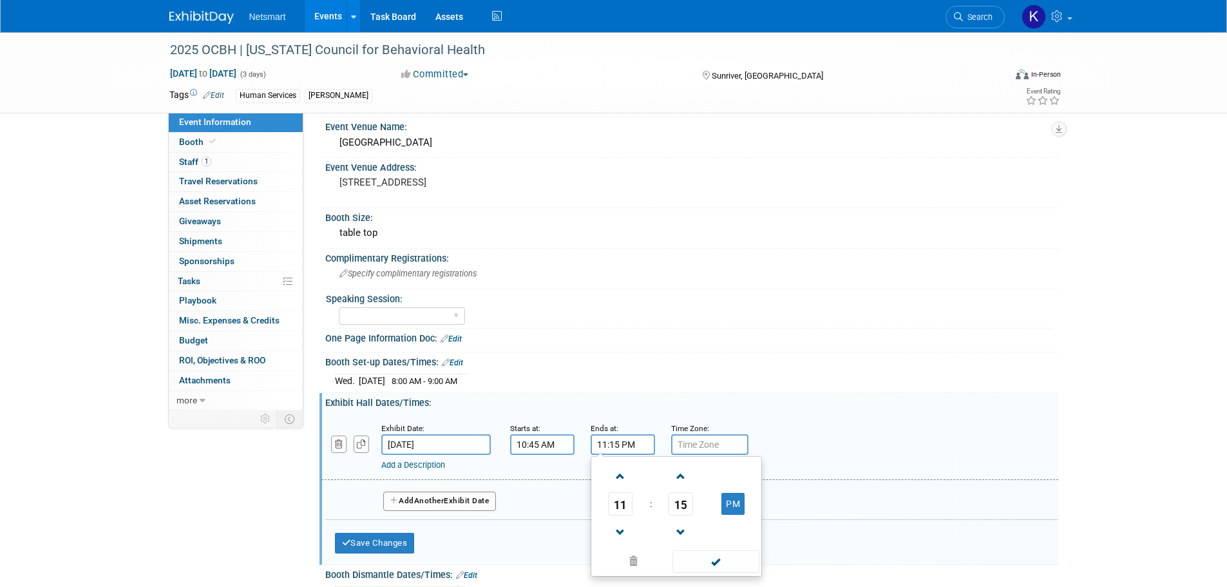
click at [656, 414] on div "Exhibit Date: Oct 15, 2025 Starts at: 10:45 AM Ends at: 11:15 PM 11 : 15 PM 12 …" at bounding box center [689, 447] width 737 height 66
click at [434, 504] on span "Another" at bounding box center [429, 500] width 30 height 9
